Goal: Task Accomplishment & Management: Manage account settings

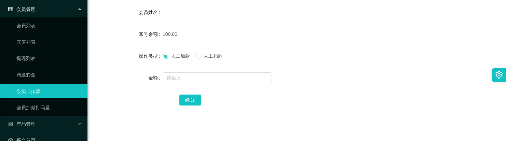
scroll to position [85, 0]
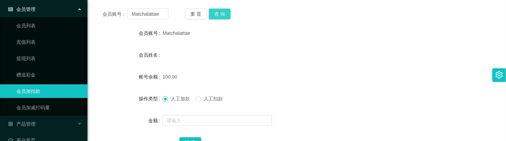
click at [224, 19] on button "查 询" at bounding box center [220, 14] width 22 height 11
click at [197, 101] on span at bounding box center [197, 98] width 5 height 5
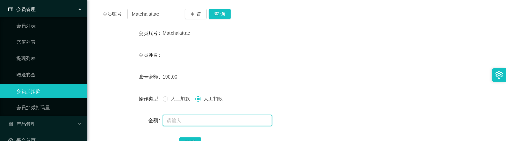
click at [195, 122] on input "text" at bounding box center [217, 120] width 109 height 11
type input "190"
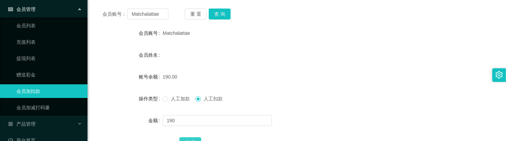
drag, startPoint x: 198, startPoint y: 138, endPoint x: 198, endPoint y: 129, distance: 8.5
click at [198, 138] on button "确 定" at bounding box center [190, 142] width 22 height 11
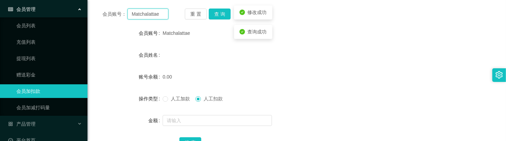
drag, startPoint x: 163, startPoint y: 16, endPoint x: 91, endPoint y: 5, distance: 73.5
click at [96, 5] on div "首页 / 会员管理 / 会员加扣款 / 会员加扣款 会员账号： Matchalattae 重 置 查 询 会员账号 Matchalattae 会员姓名 账号余…" at bounding box center [297, 58] width 402 height 211
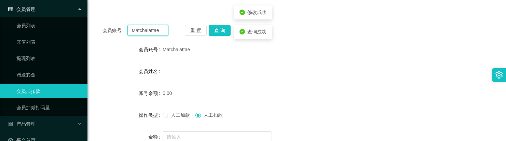
paste input "Lu196145"
type input "Lu196145"
click at [214, 32] on button "查 询" at bounding box center [220, 30] width 22 height 11
click at [173, 115] on span "人工加款" at bounding box center [180, 114] width 25 height 5
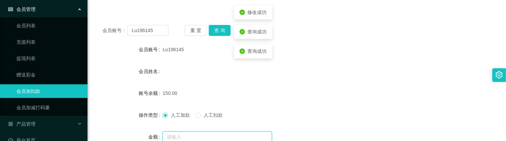
click at [186, 132] on input "text" at bounding box center [217, 137] width 109 height 11
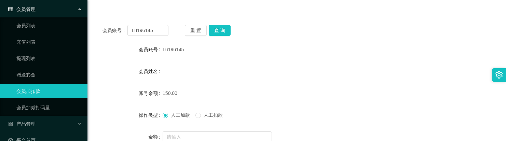
click at [202, 116] on span "人工扣款" at bounding box center [213, 114] width 25 height 5
click at [199, 137] on input "text" at bounding box center [217, 137] width 109 height 11
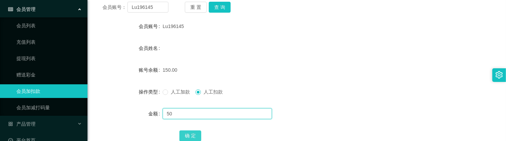
scroll to position [112, 0]
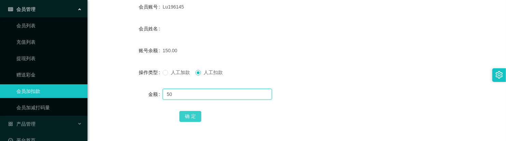
type input "50"
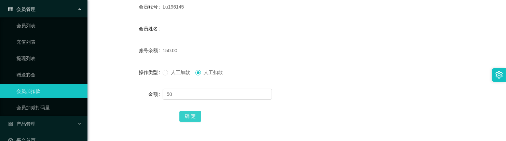
click at [192, 113] on button "确 定" at bounding box center [190, 116] width 22 height 11
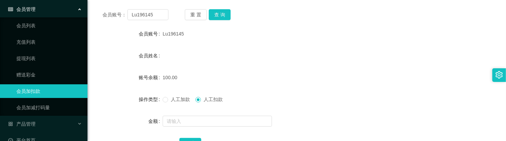
scroll to position [85, 0]
click at [224, 16] on button "查 询" at bounding box center [220, 14] width 22 height 11
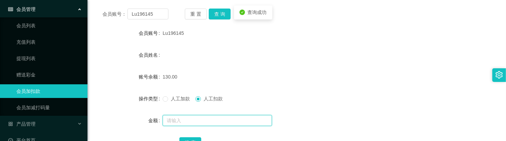
click at [198, 118] on input "text" at bounding box center [217, 120] width 109 height 11
type input "130"
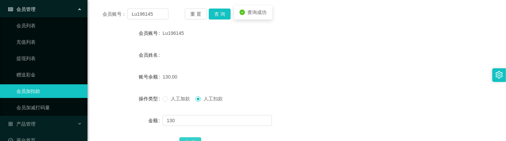
click at [199, 137] on button "确 定" at bounding box center [190, 142] width 22 height 11
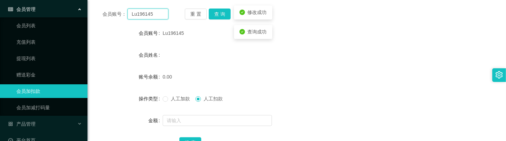
click at [159, 14] on input "Lu196145" at bounding box center [147, 14] width 41 height 11
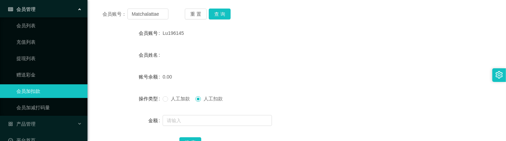
click at [224, 20] on div "会员账号： Matchalattae 重 置 查 询 会员账号 Lu196145 会员姓名 账号余额 0.00 操作类型 人工加款 人工扣款 金额 确 定" at bounding box center [297, 83] width 402 height 163
click at [224, 17] on button "查 询" at bounding box center [220, 14] width 22 height 11
click at [162, 16] on input "Matchalattae" at bounding box center [147, 14] width 41 height 11
drag, startPoint x: 163, startPoint y: 14, endPoint x: 168, endPoint y: 24, distance: 11.0
click at [123, 13] on div "会员账号： Matchalattae" at bounding box center [136, 14] width 66 height 11
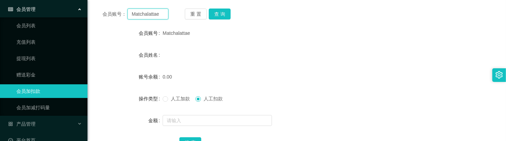
paste input "80662830"
type input "80662830"
click at [220, 17] on button "查 询" at bounding box center [220, 14] width 22 height 11
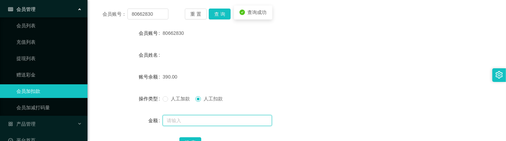
click at [189, 118] on input "text" at bounding box center [217, 120] width 109 height 11
type input "390"
drag, startPoint x: 187, startPoint y: 139, endPoint x: 196, endPoint y: 125, distance: 16.7
click at [187, 139] on button "确 定" at bounding box center [190, 142] width 22 height 11
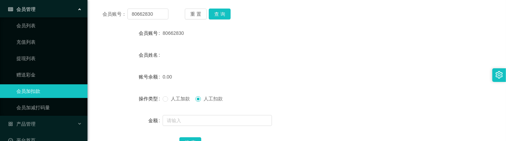
click at [219, 19] on div "会员账号： 80662830 重 置 查 询 会员账号 80662830 会员姓名 账号余额 0.00 操作类型 人工加款 人工扣款 金额 确 定" at bounding box center [297, 83] width 402 height 163
click at [220, 16] on button "查 询" at bounding box center [220, 14] width 22 height 11
